Goal: Information Seeking & Learning: Find specific fact

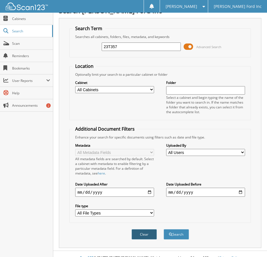
scroll to position [18, 0]
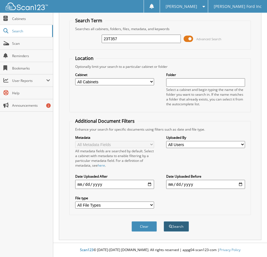
type input "23T357"
click at [174, 225] on button "Search" at bounding box center [175, 226] width 25 height 10
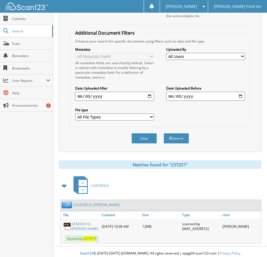
scroll to position [109, 0]
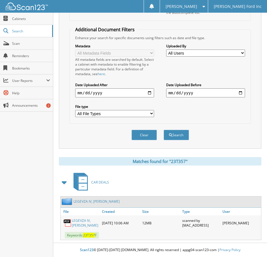
click at [80, 226] on link "LEGEVZA IV, [PERSON_NAME]" at bounding box center [85, 223] width 27 height 10
click at [252, 33] on div "Search Term Searches all cabinets, folders, files, metadata, and keywords 23T35…" at bounding box center [160, 34] width 202 height 230
